Goal: Task Accomplishment & Management: Use online tool/utility

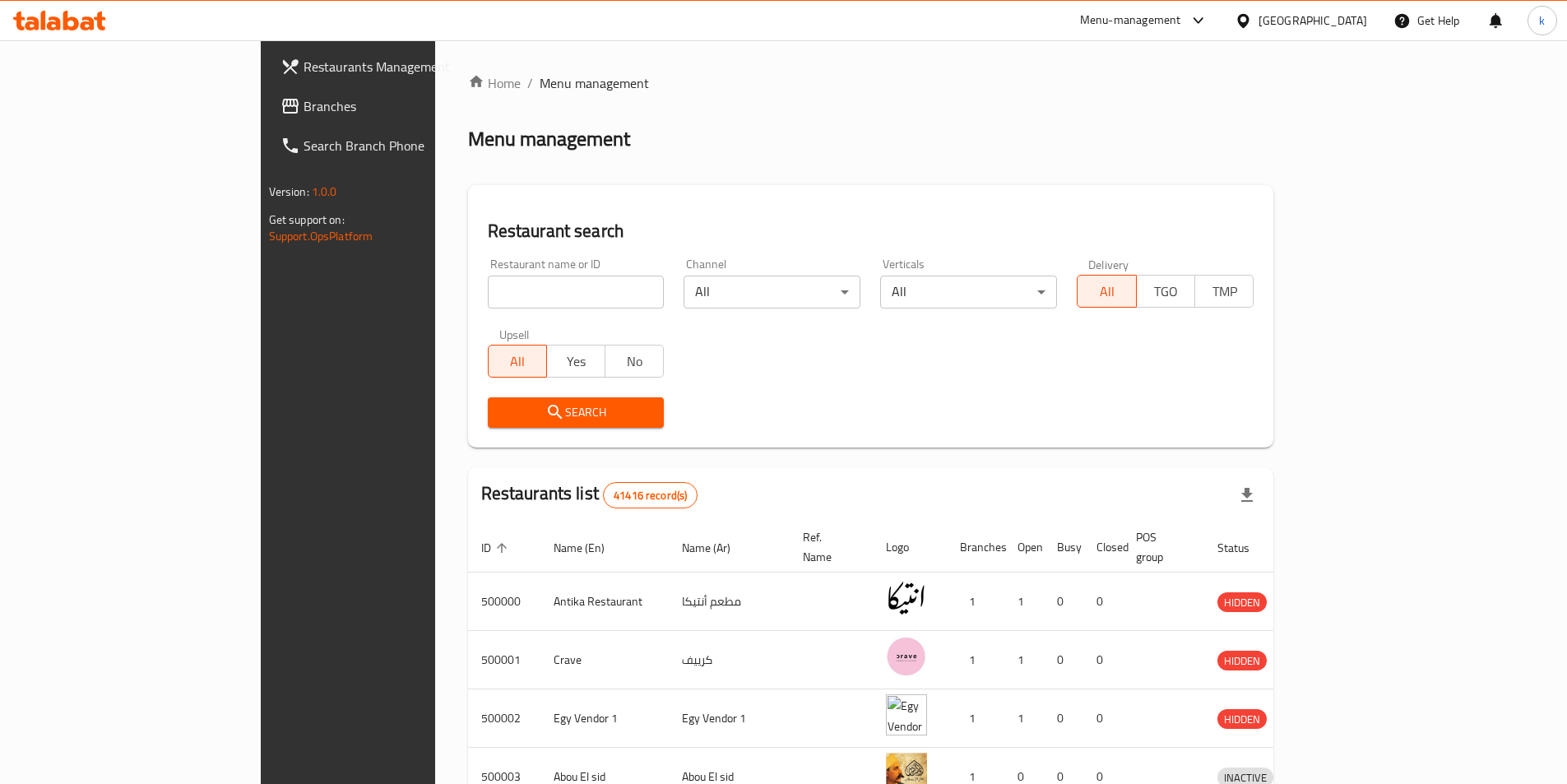
click at [267, 91] on link "Branches" at bounding box center [394, 106] width 255 height 39
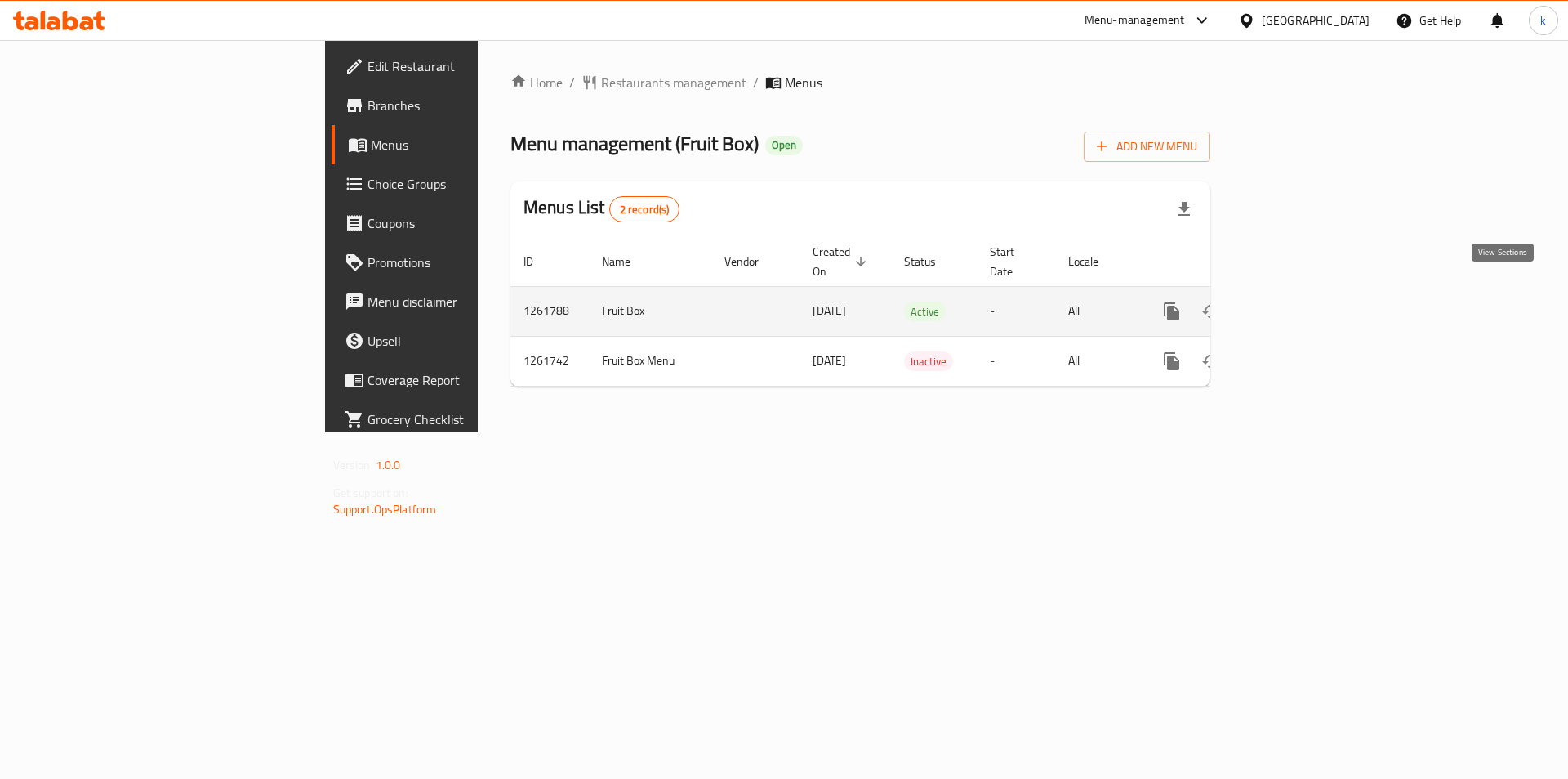
click at [1297, 304] on icon "enhanced table" at bounding box center [1289, 311] width 14 height 14
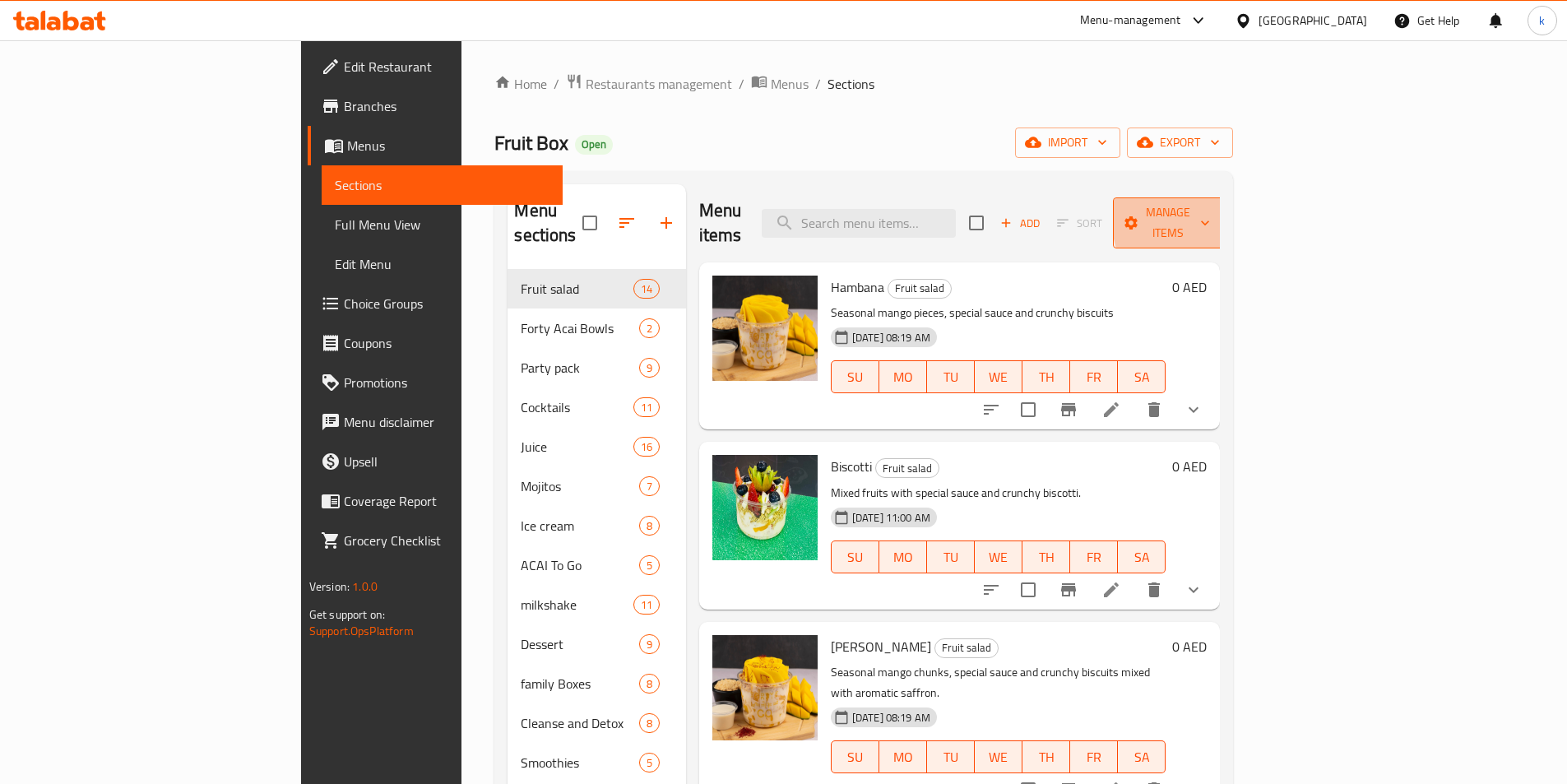
click at [1209, 222] on icon "button" at bounding box center [1205, 223] width 9 height 5
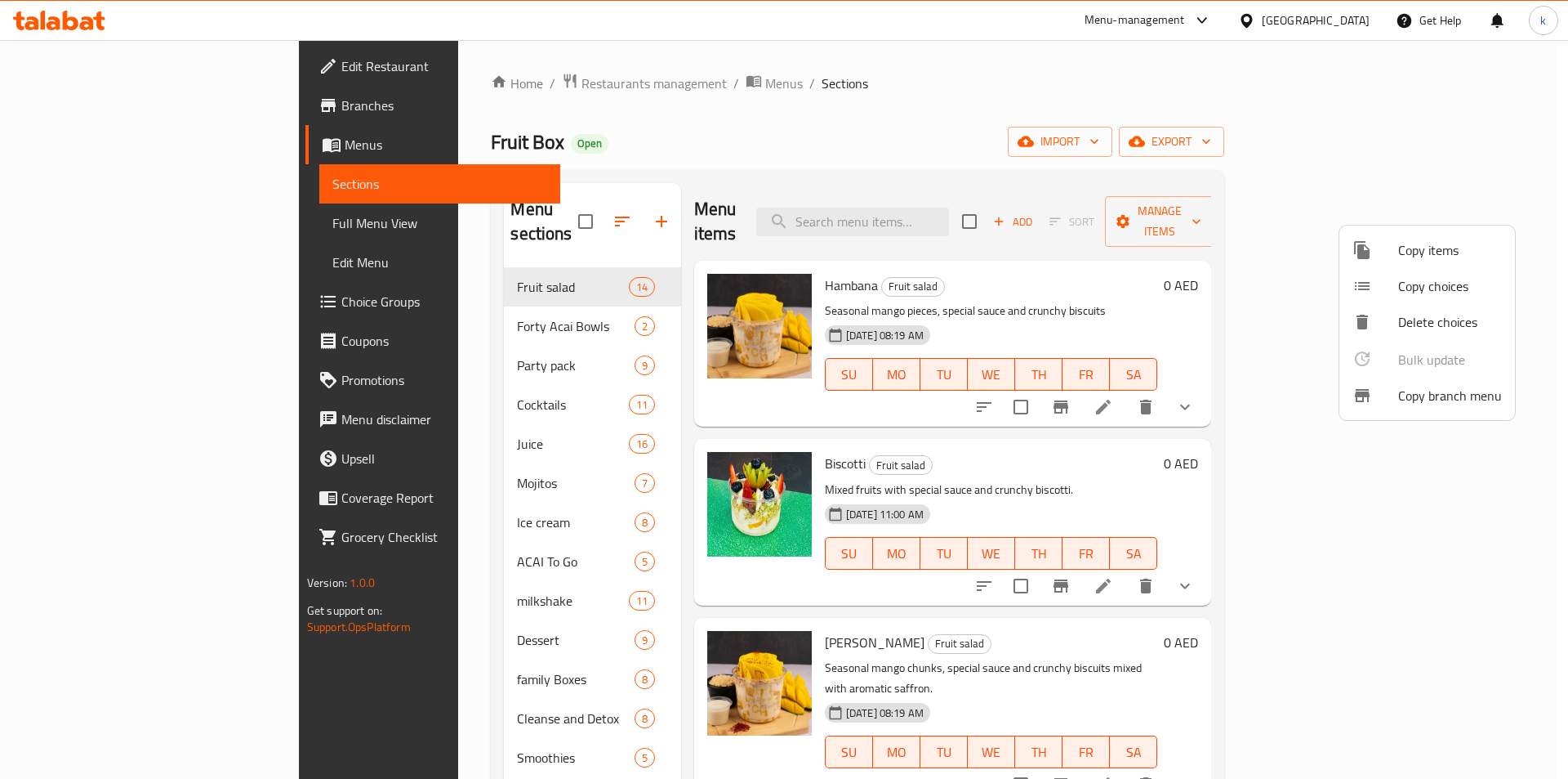
click at [1487, 398] on span "Copy branch menu" at bounding box center [1449, 395] width 103 height 19
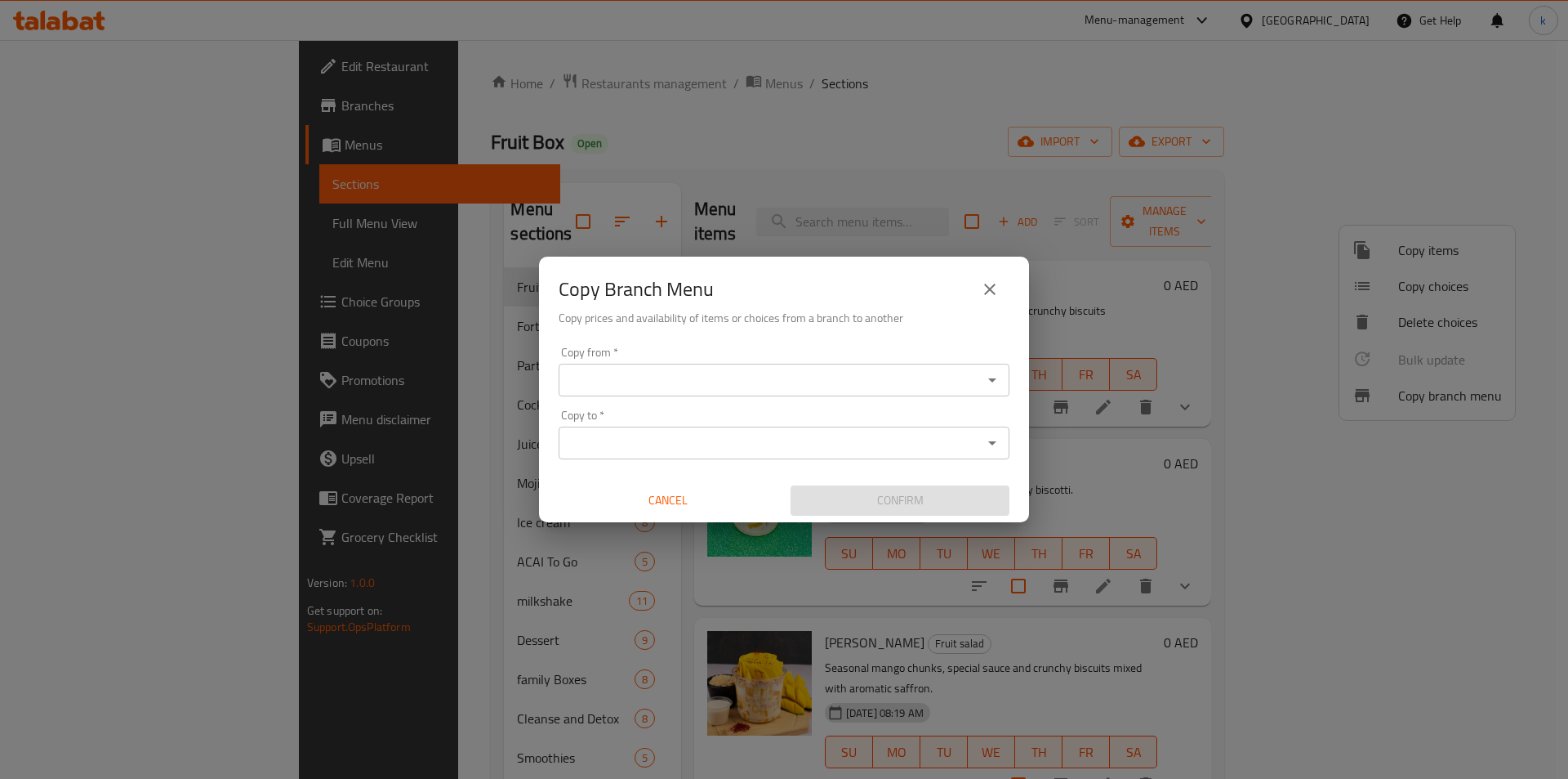
click at [806, 371] on input "Copy from   *" at bounding box center [770, 380] width 414 height 23
click at [585, 386] on input "Copy from   *" at bounding box center [770, 380] width 414 height 23
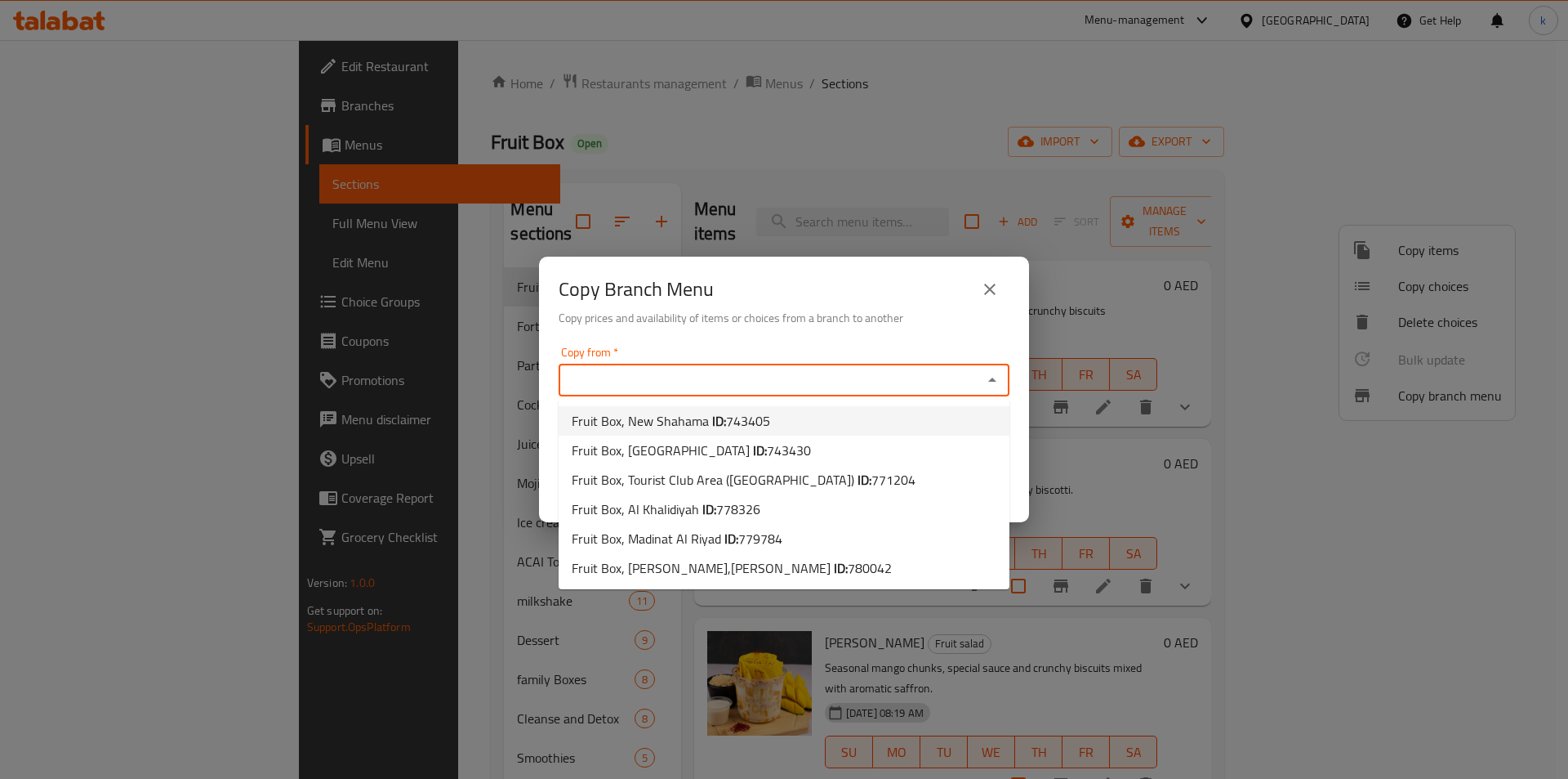
click at [756, 414] on span "743405" at bounding box center [748, 421] width 44 height 25
type input "Fruit Box, New Shahama"
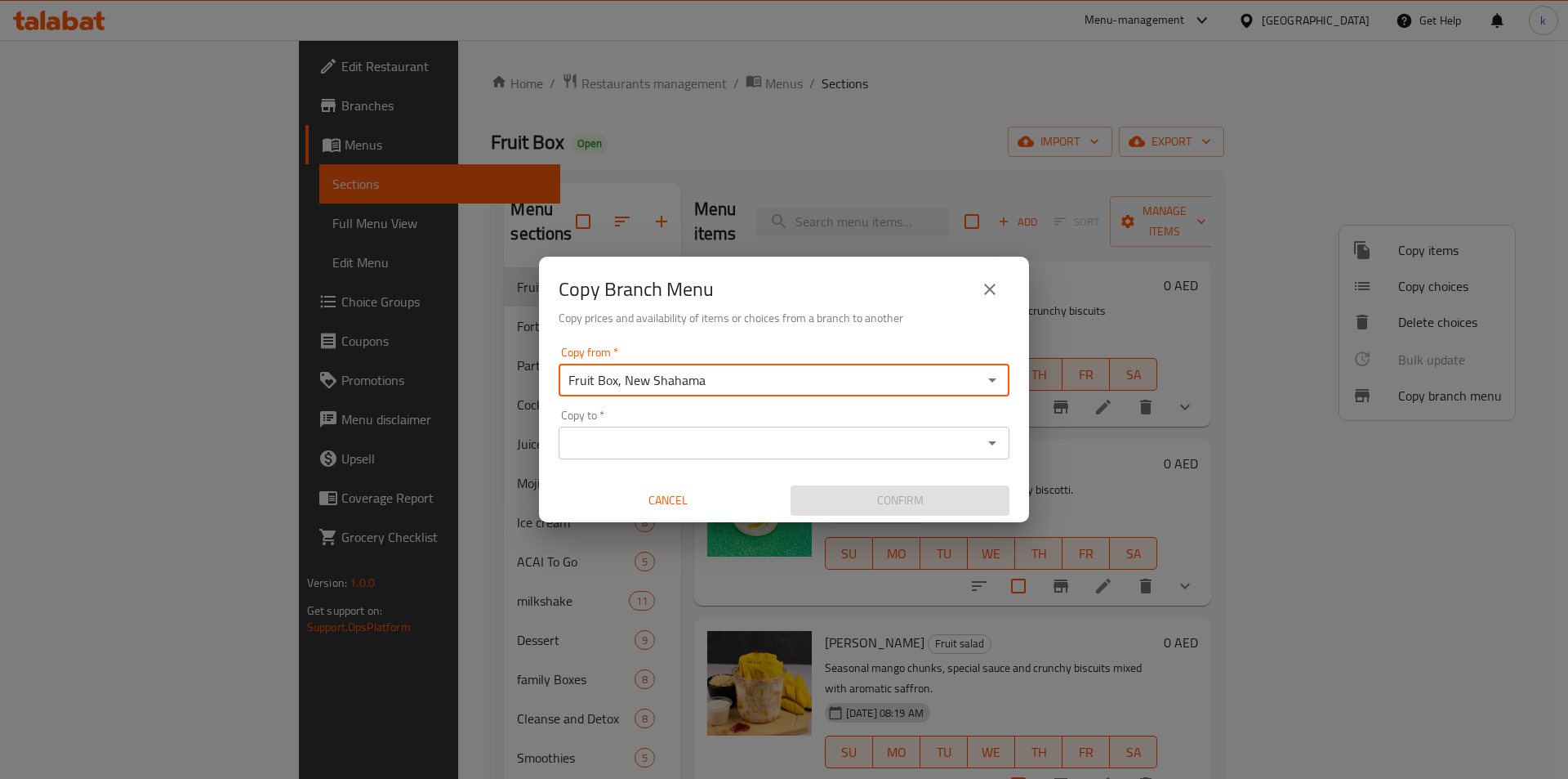
click at [740, 442] on input "Copy to   *" at bounding box center [770, 443] width 414 height 23
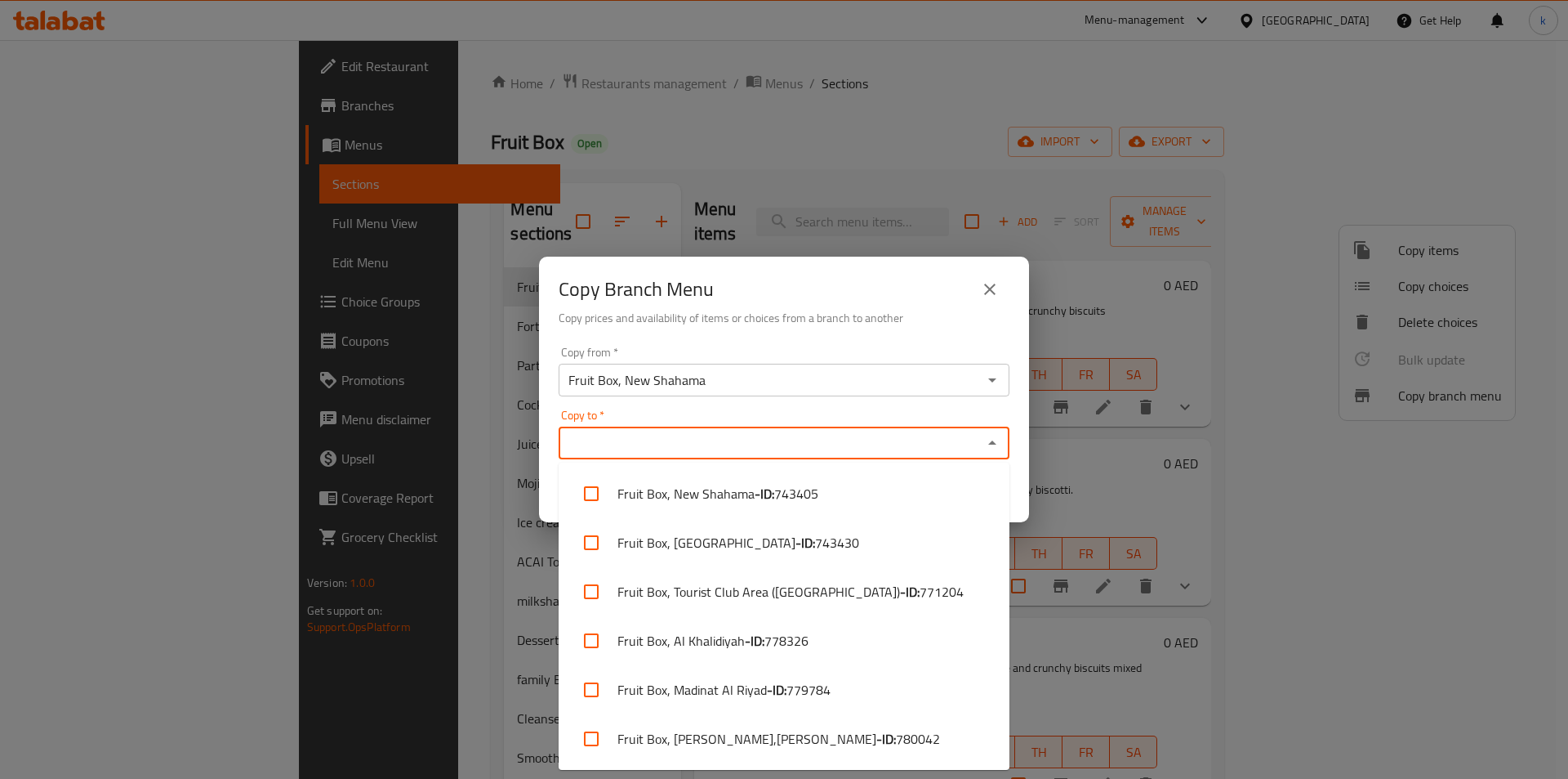
click at [739, 445] on input "Copy to   *" at bounding box center [770, 443] width 414 height 23
click at [880, 745] on li "Fruit Box, Al Shamkhah,Al Shamkha - ID: 780042" at bounding box center [784, 738] width 451 height 49
checkbox input "true"
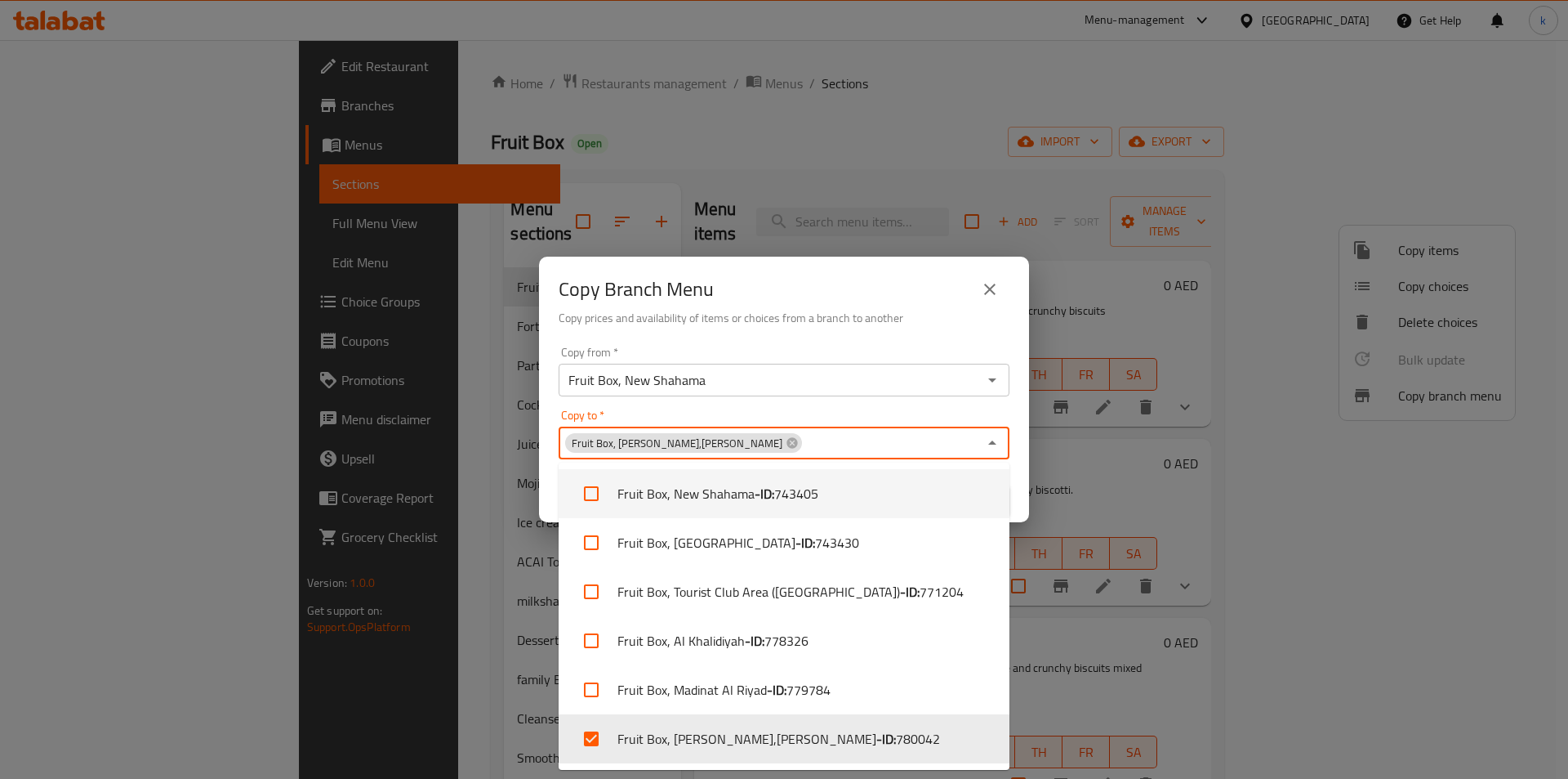
click at [834, 438] on input "Copy to   *" at bounding box center [891, 443] width 174 height 23
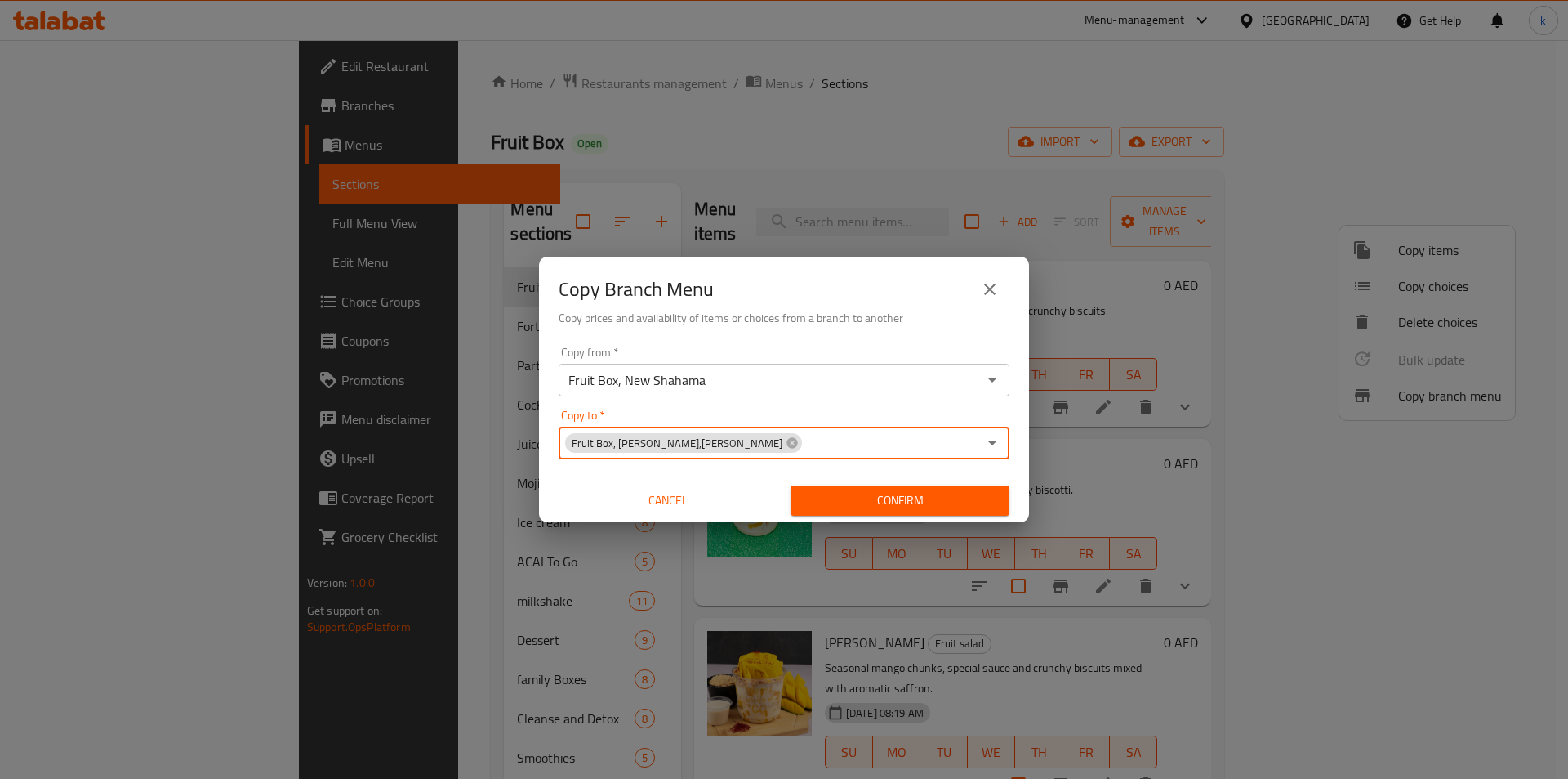
click at [897, 501] on span "Confirm" at bounding box center [899, 500] width 192 height 20
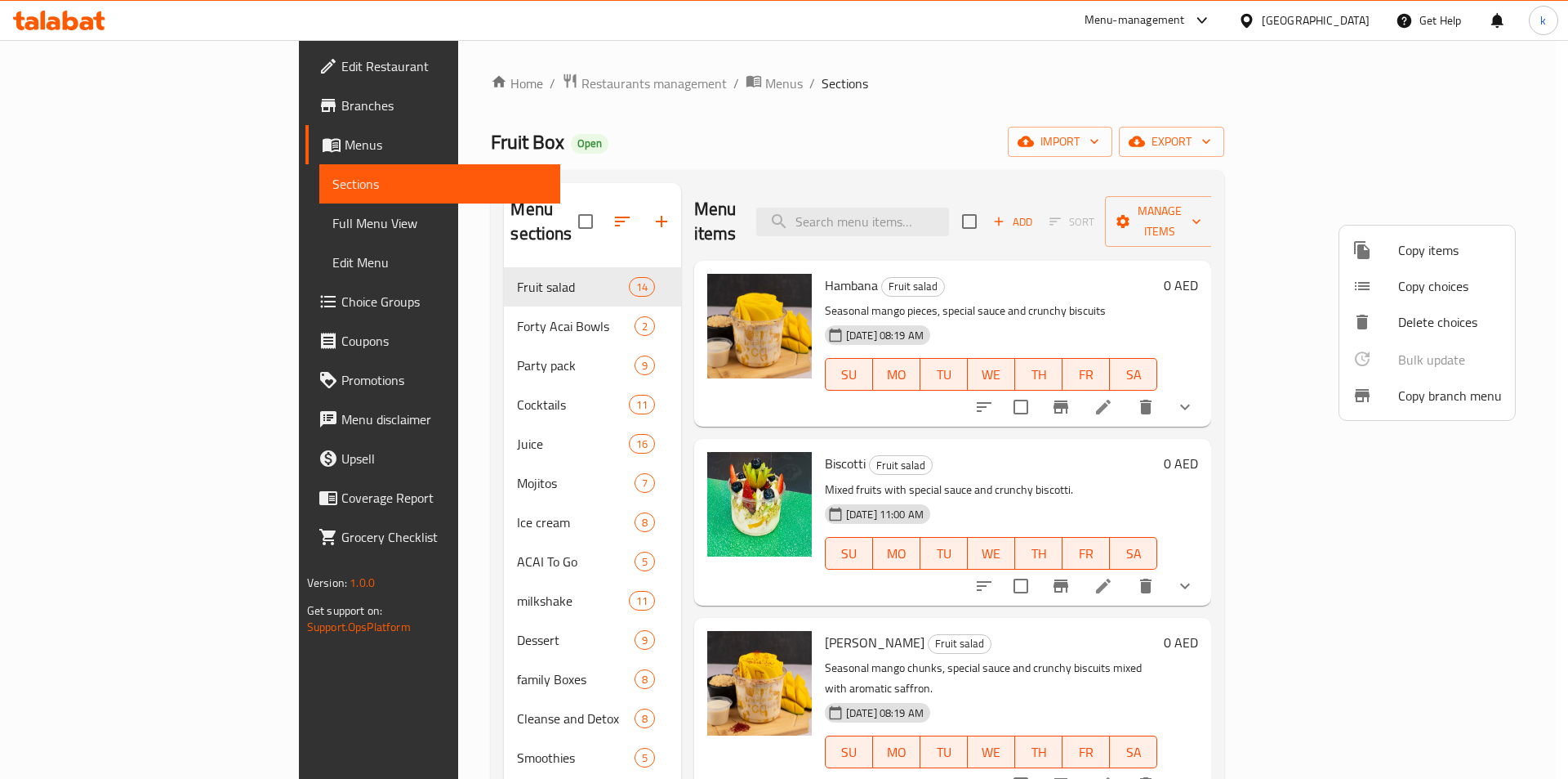
click at [76, 132] on div at bounding box center [784, 390] width 1568 height 779
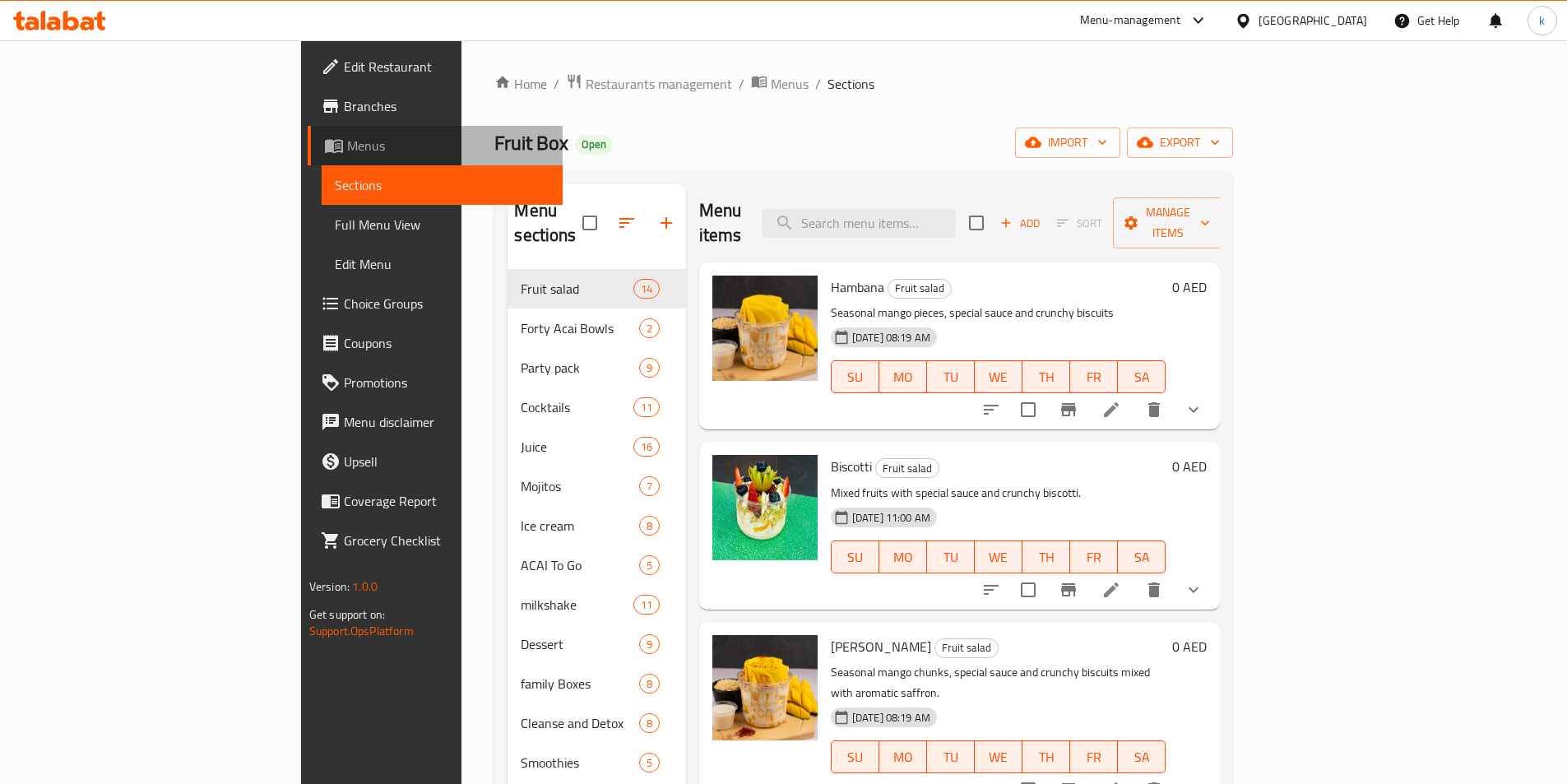
click at [347, 137] on span "Menus" at bounding box center [448, 145] width 202 height 19
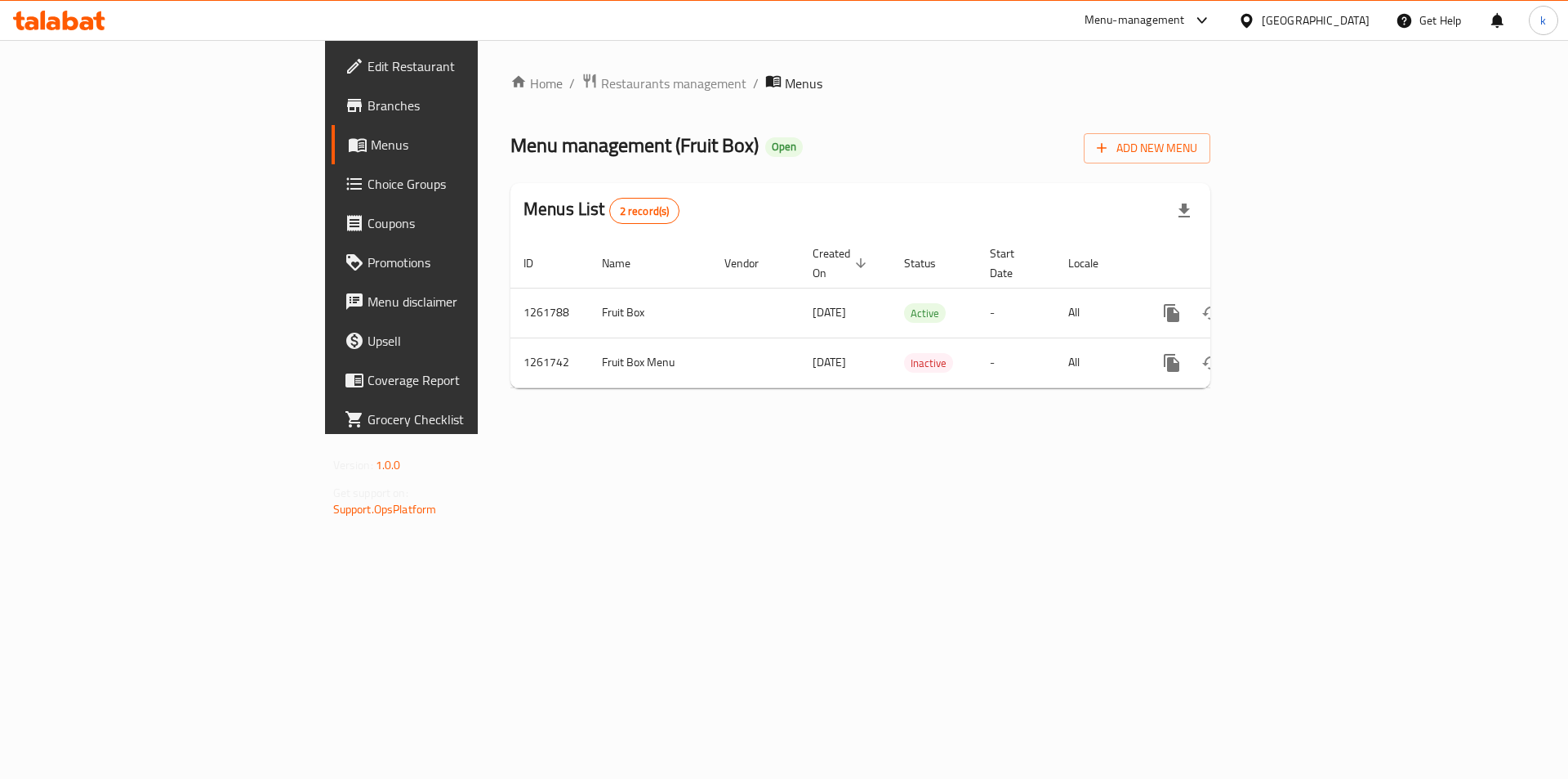
click at [367, 112] on span "Branches" at bounding box center [471, 105] width 207 height 19
click at [1243, 433] on div "Home / Restaurants management / Menus Menu management ( Fruit Box ) Open Add Ne…" at bounding box center [860, 236] width 765 height 392
click at [990, 53] on div "Home / Restaurants management / Menus Menu management ( Fruit Box ) Open Add Ne…" at bounding box center [860, 236] width 765 height 392
click at [367, 99] on span "Branches" at bounding box center [471, 105] width 207 height 19
